Goal: Task Accomplishment & Management: Use online tool/utility

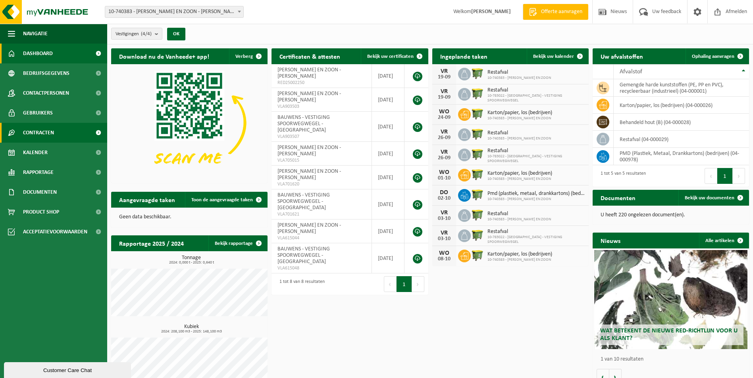
click at [59, 131] on link "Contracten" at bounding box center [53, 133] width 107 height 20
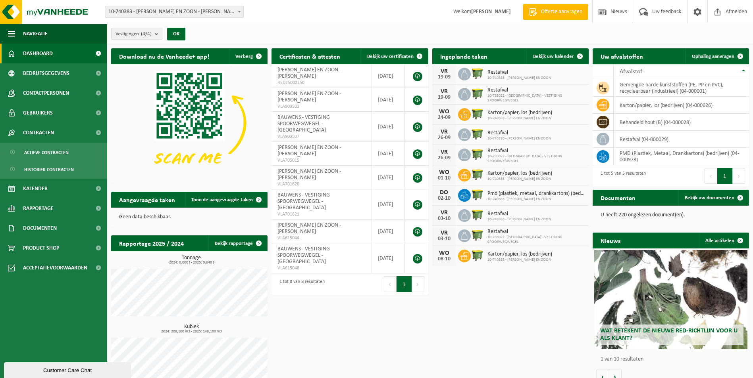
click at [169, 8] on span "10-740383 - [PERSON_NAME] EN ZOON - [PERSON_NAME]" at bounding box center [174, 11] width 138 height 11
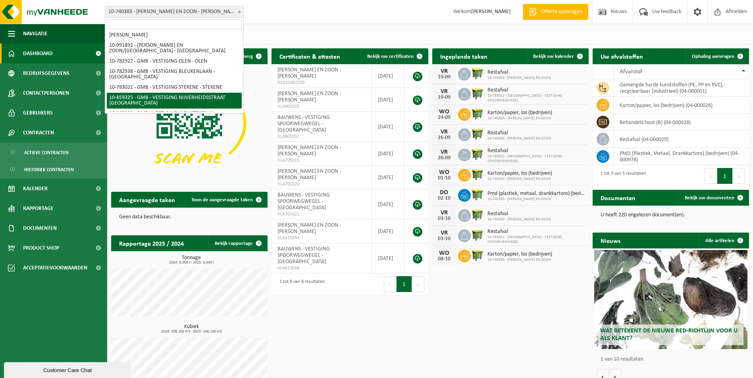
scroll to position [67, 0]
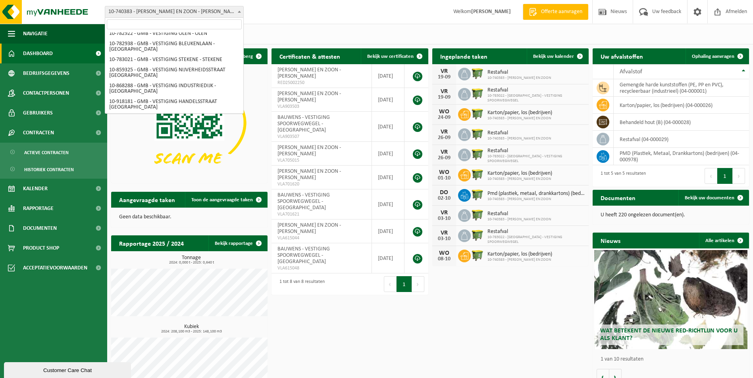
select select "148634"
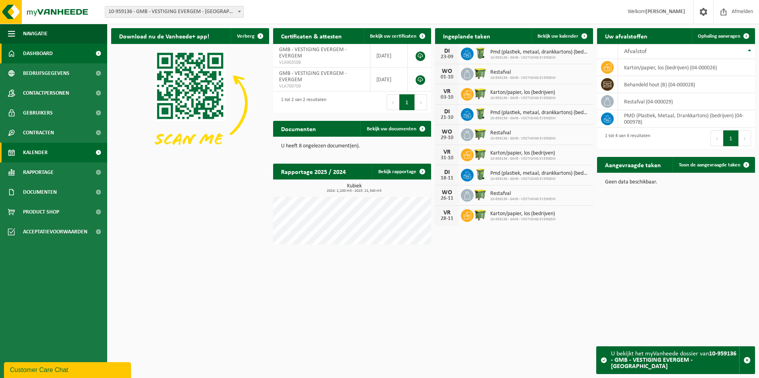
click at [55, 147] on link "Kalender" at bounding box center [53, 153] width 107 height 20
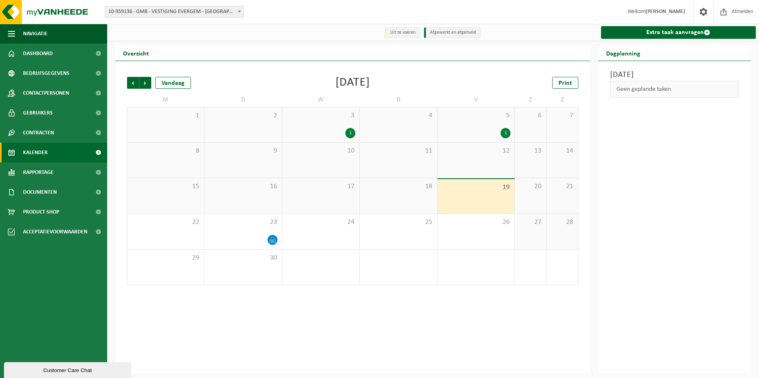
click at [661, 40] on div "Extra taak aanvragen" at bounding box center [677, 32] width 163 height 17
click at [662, 38] on link "Extra taak aanvragen" at bounding box center [678, 32] width 155 height 13
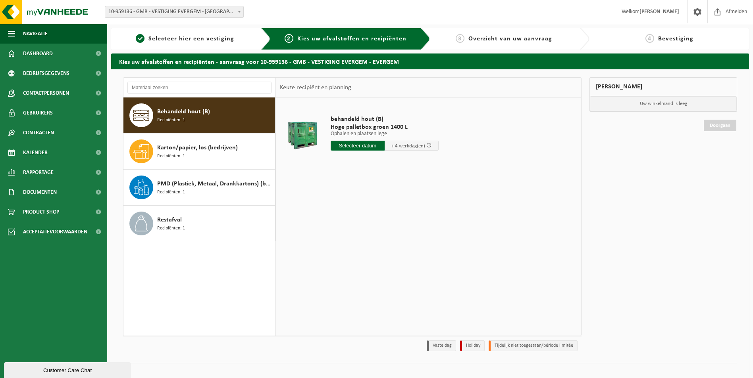
click at [215, 111] on div "Behandeld hout (B) Recipiënten: 1" at bounding box center [215, 116] width 116 height 24
click at [370, 144] on input "text" at bounding box center [357, 146] width 54 height 10
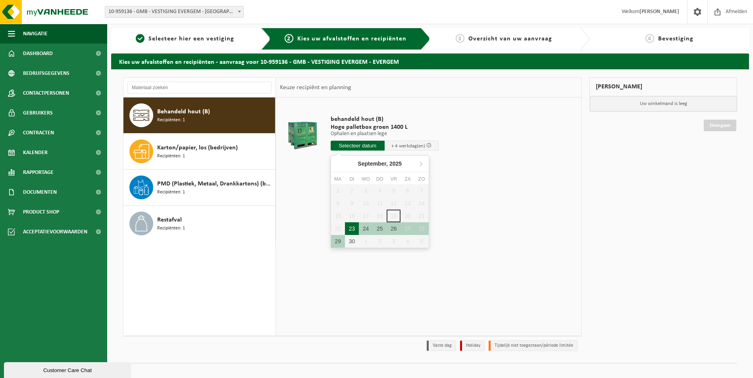
click at [353, 230] on div "23" at bounding box center [352, 229] width 14 height 13
type input "Van 2025-09-23"
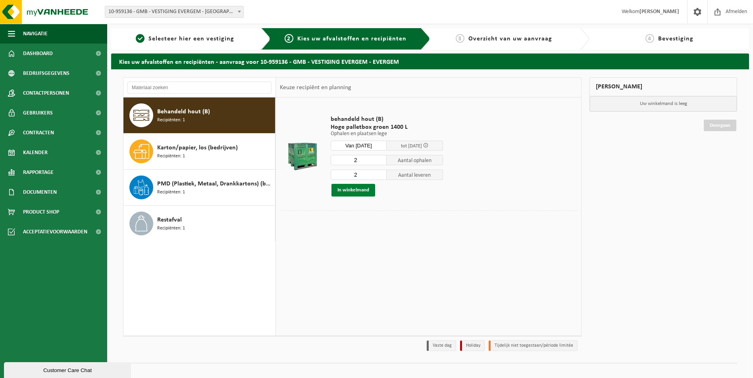
click at [359, 191] on button "In winkelmand" at bounding box center [353, 190] width 44 height 13
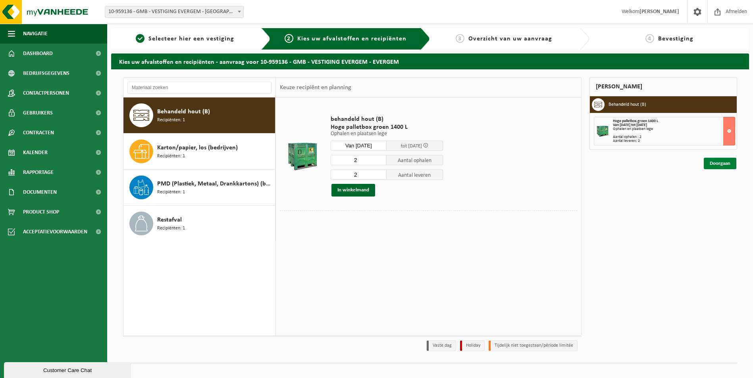
click at [720, 161] on link "Doorgaan" at bounding box center [719, 164] width 33 height 12
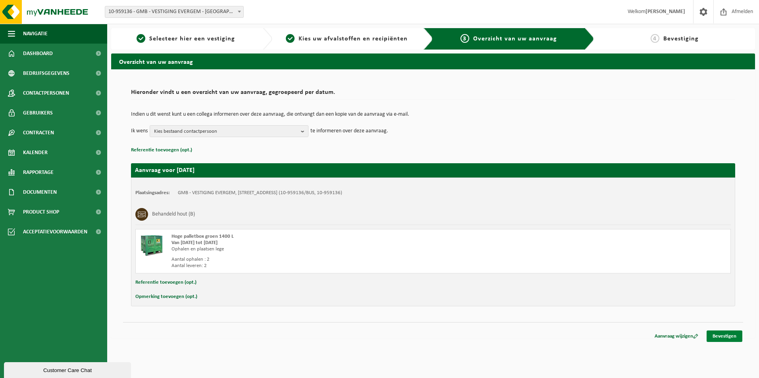
click at [728, 334] on link "Bevestigen" at bounding box center [724, 337] width 36 height 12
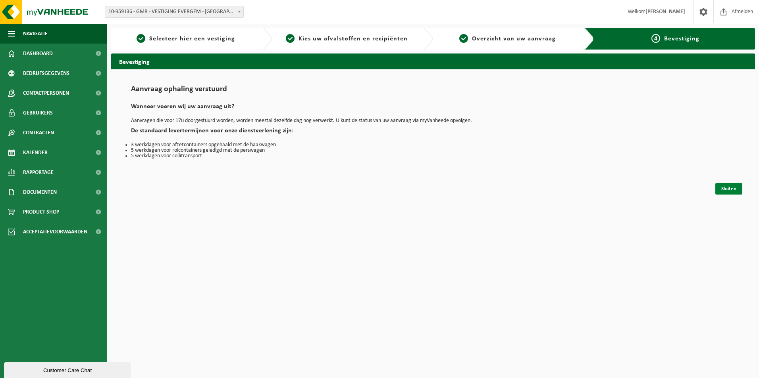
click at [730, 187] on link "Sluiten" at bounding box center [728, 189] width 27 height 12
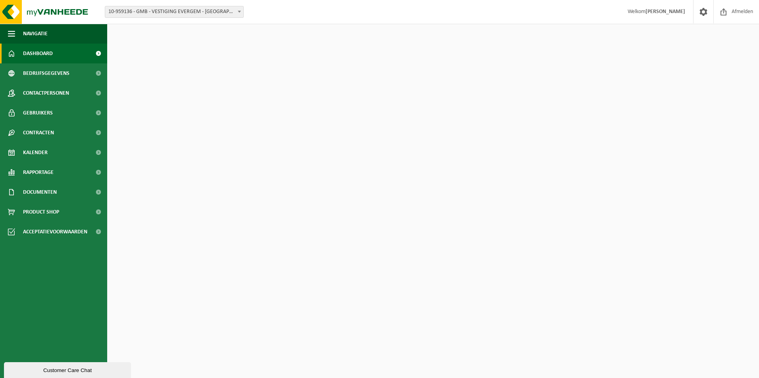
click at [189, 10] on span "10-959136 - GMB - VESTIGING EVERGEM - [GEOGRAPHIC_DATA]" at bounding box center [174, 11] width 138 height 11
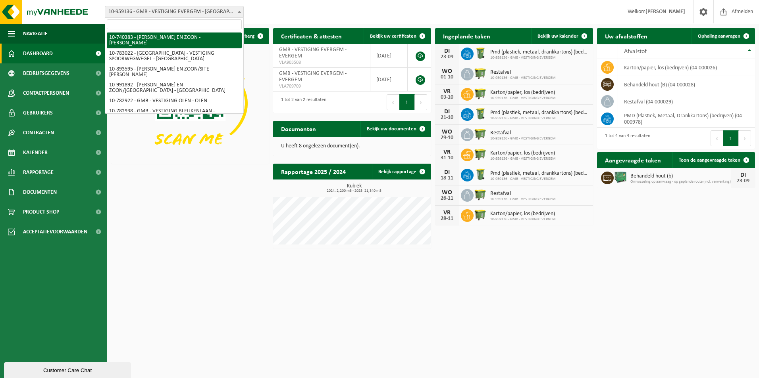
select select "13280"
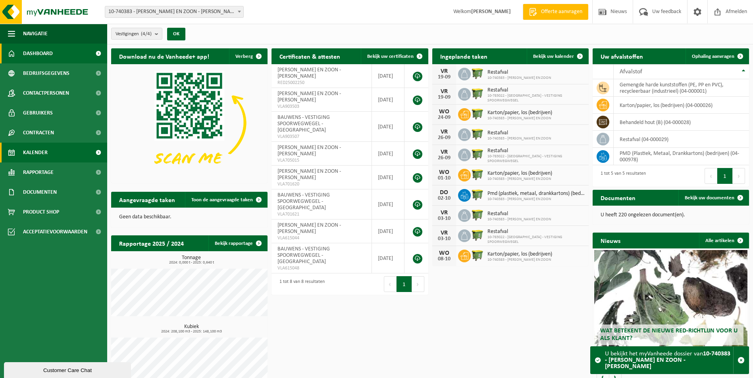
click at [50, 145] on link "Kalender" at bounding box center [53, 153] width 107 height 20
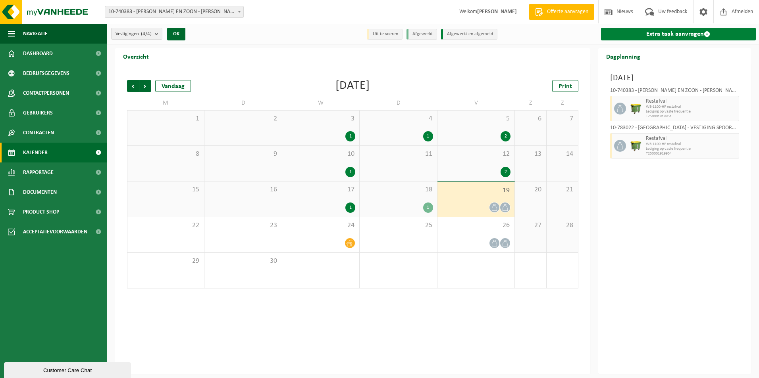
click at [676, 35] on link "Extra taak aanvragen" at bounding box center [678, 34] width 155 height 13
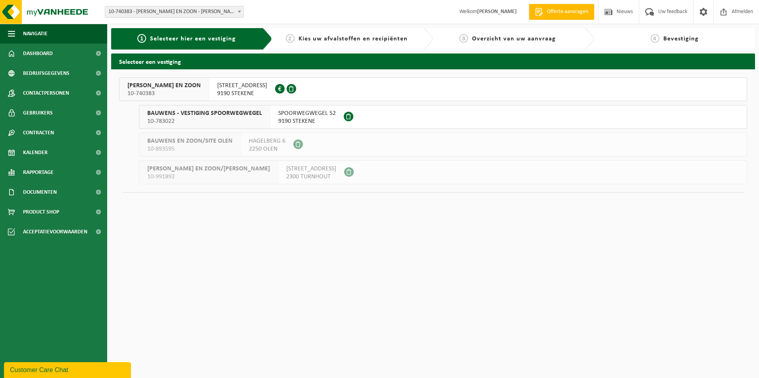
click at [165, 89] on span "[PERSON_NAME] EN ZOON" at bounding box center [163, 86] width 73 height 8
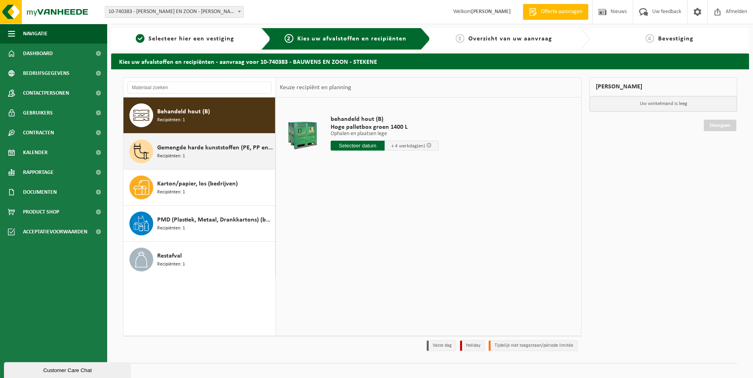
click at [193, 153] on div "Gemengde harde kunststoffen (PE, PP en PVC), recycleerbaar (industrieel) Recipi…" at bounding box center [215, 152] width 116 height 24
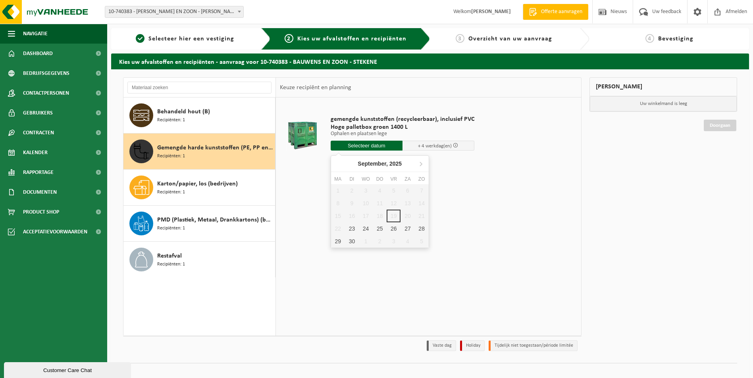
click at [373, 144] on input "text" at bounding box center [366, 146] width 72 height 10
click at [353, 228] on div "23" at bounding box center [352, 229] width 14 height 13
type input "Van 2025-09-23"
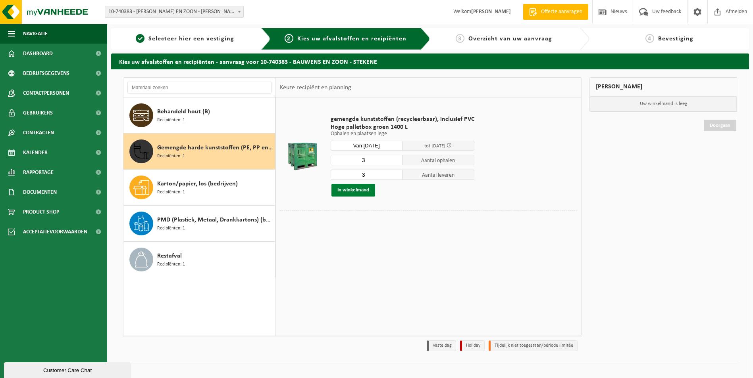
click at [352, 191] on button "In winkelmand" at bounding box center [353, 190] width 44 height 13
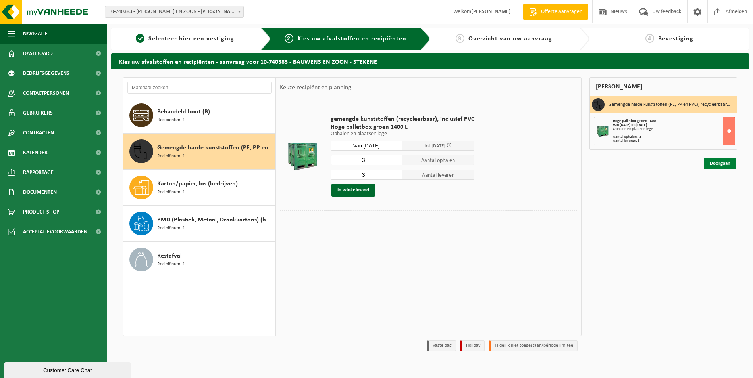
click at [711, 164] on link "Doorgaan" at bounding box center [719, 164] width 33 height 12
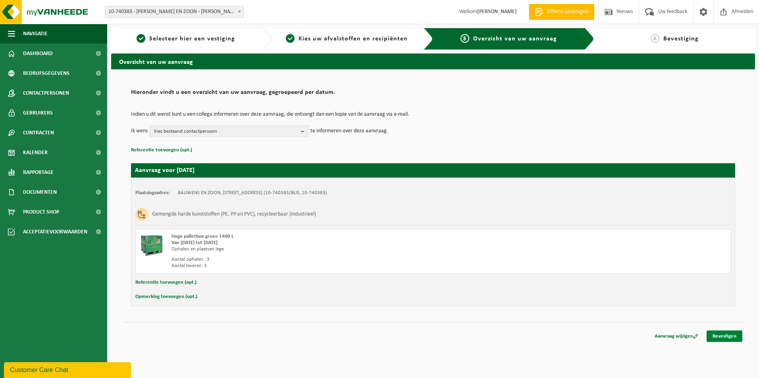
click at [720, 335] on link "Bevestigen" at bounding box center [724, 337] width 36 height 12
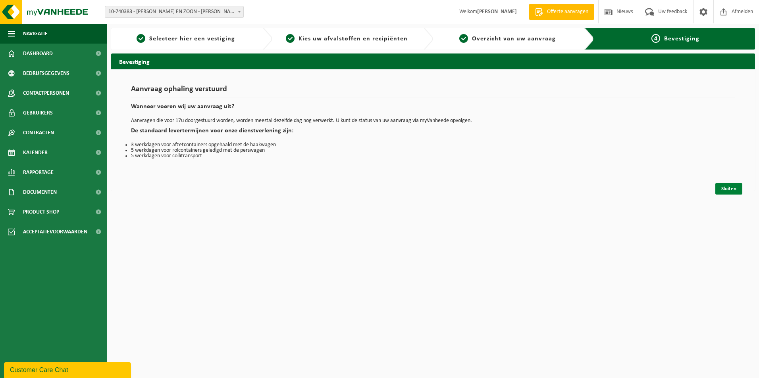
click at [729, 190] on link "Sluiten" at bounding box center [728, 189] width 27 height 12
